Goal: Complete application form

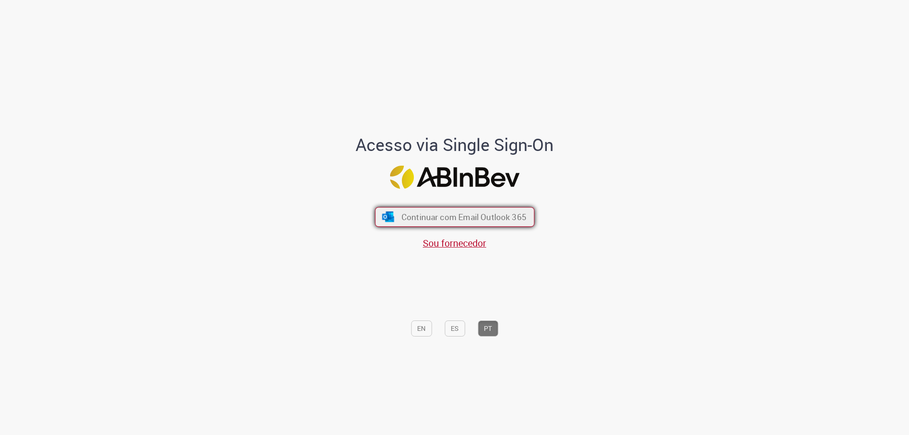
click at [508, 215] on span "Continuar com Email Outlook 365" at bounding box center [463, 217] width 125 height 11
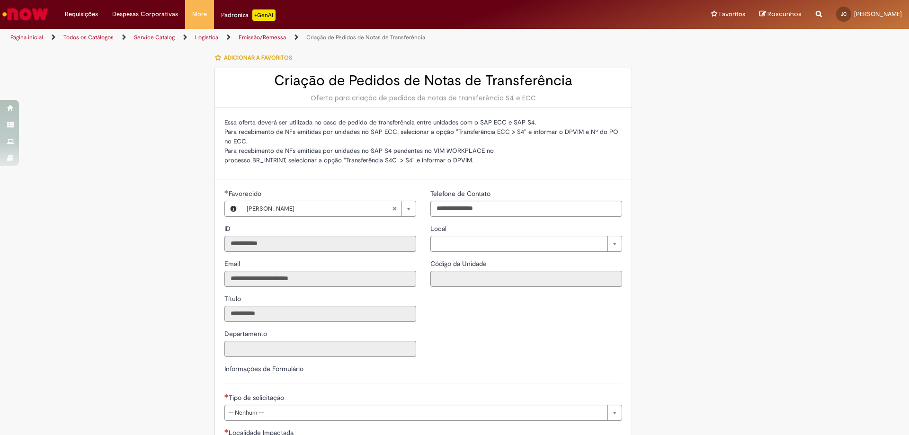
type input "**********"
click at [42, 13] on img "Ir para a Homepage" at bounding box center [25, 14] width 49 height 19
